Goal: Task Accomplishment & Management: Use online tool/utility

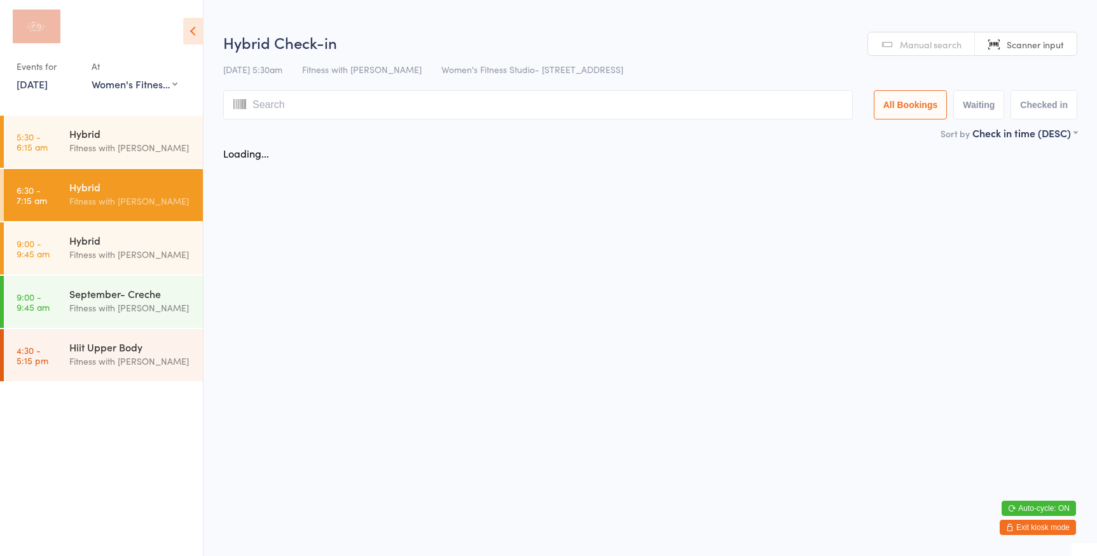
select select "0"
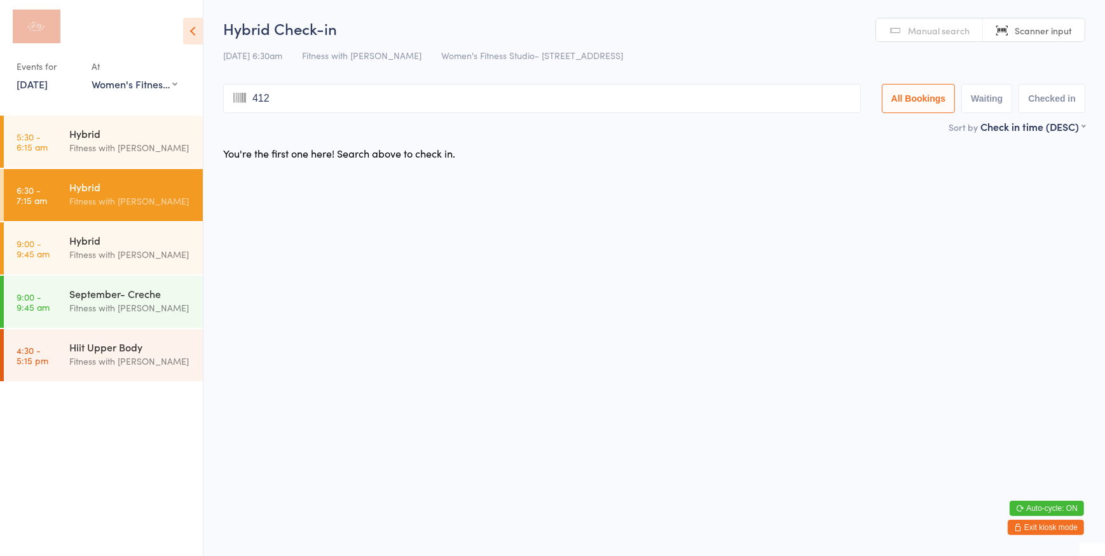
type input "4125"
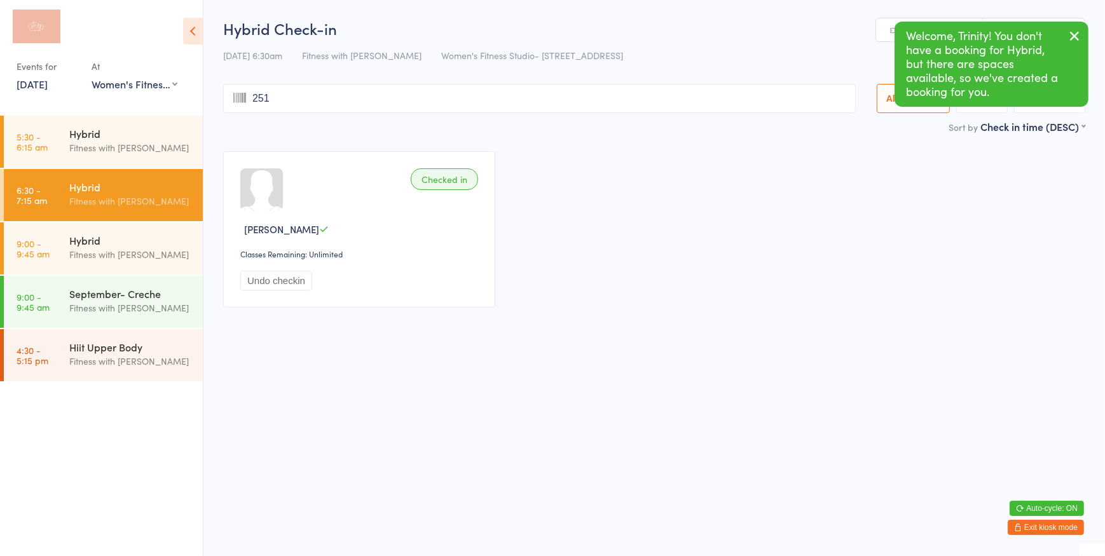
type input "2510"
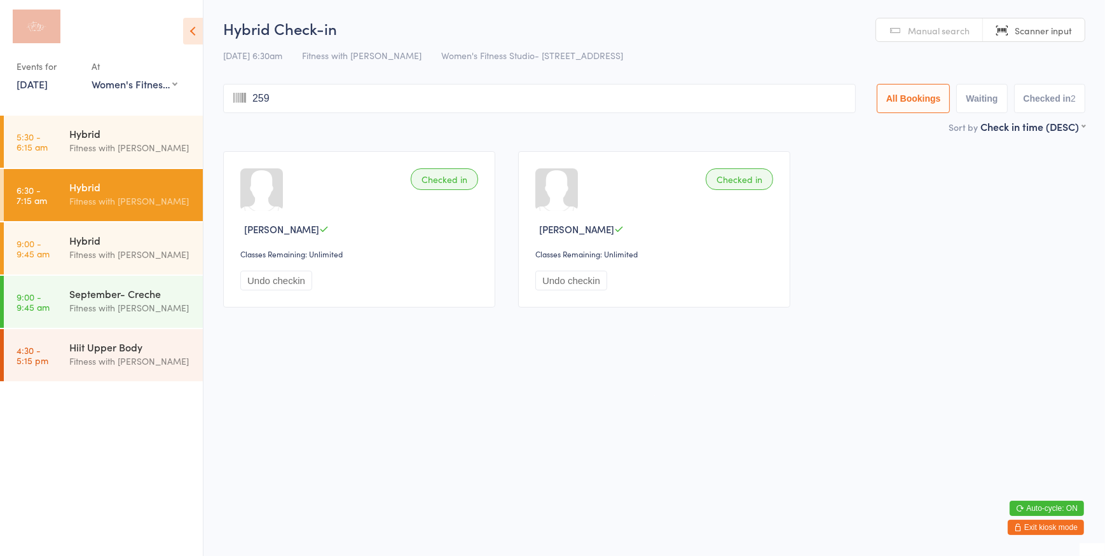
type input "2591"
click at [941, 32] on span "Manual search" at bounding box center [939, 30] width 62 height 13
click at [376, 102] on input "search" at bounding box center [539, 98] width 633 height 29
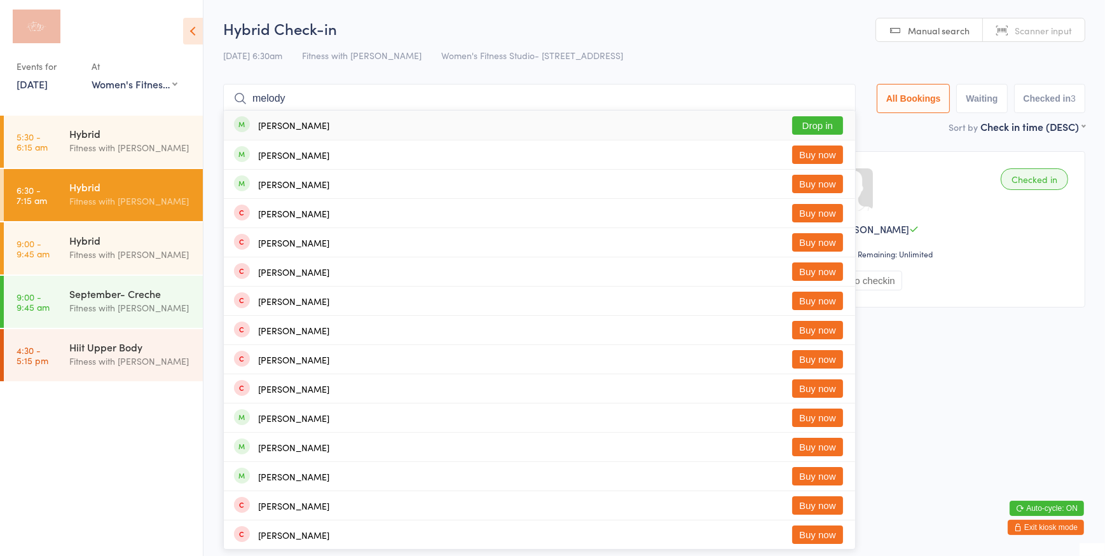
type input "melody"
click at [813, 127] on button "Drop in" at bounding box center [817, 125] width 51 height 18
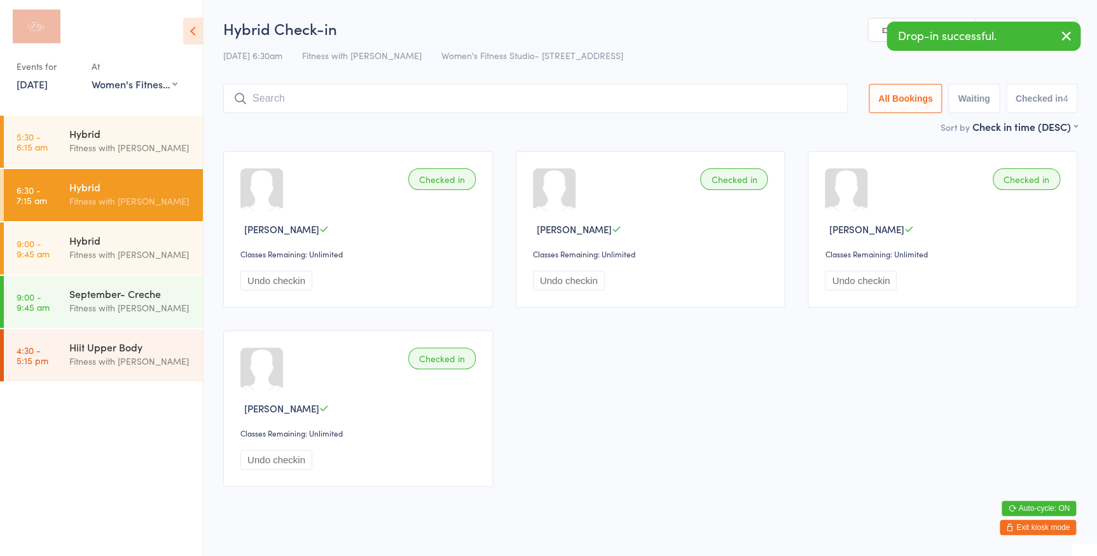
click at [878, 32] on link "Manual search" at bounding box center [921, 30] width 107 height 24
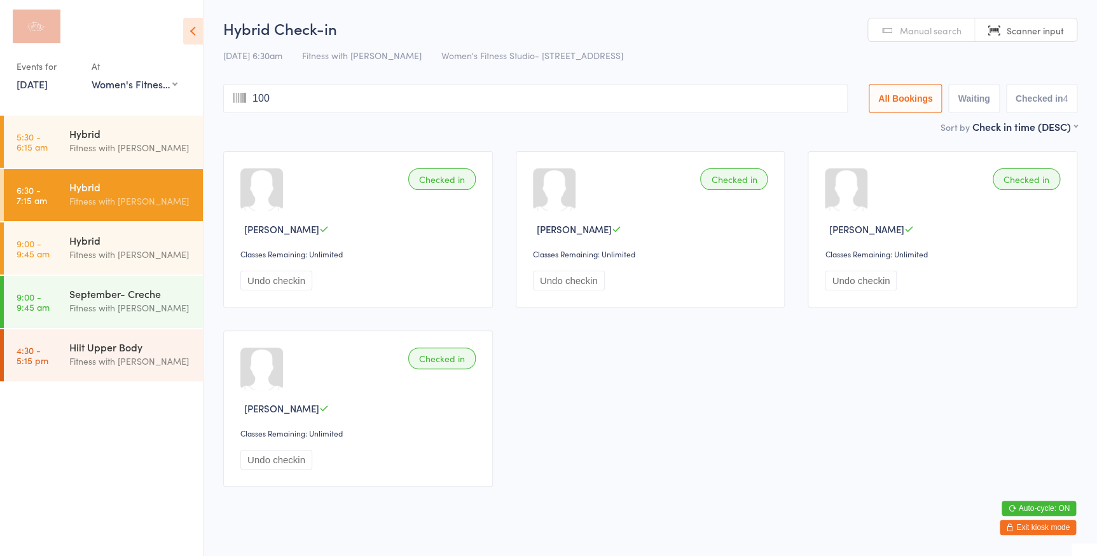
type input "1008"
